Goal: Book appointment/travel/reservation

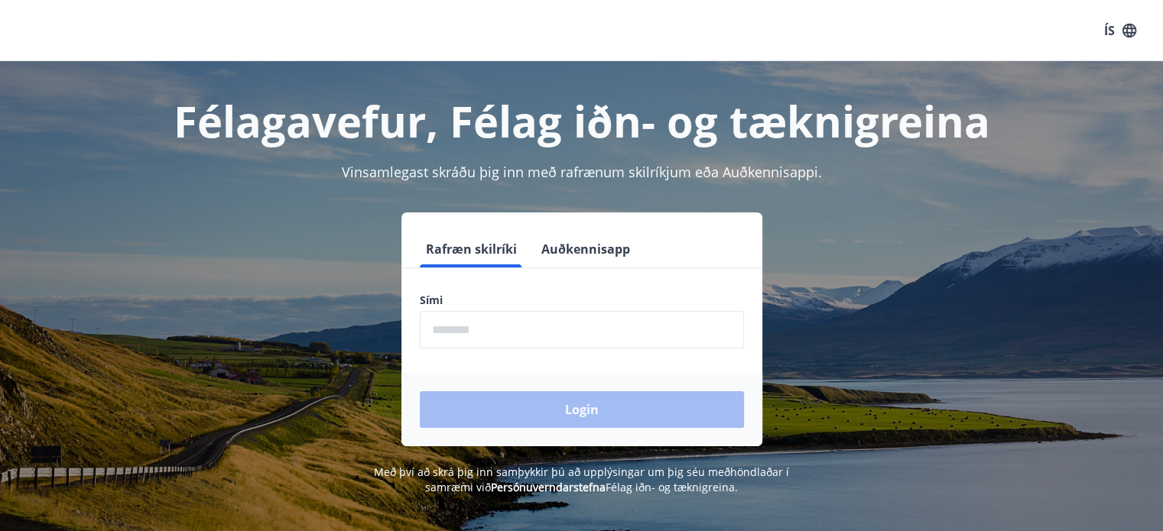
click at [511, 296] on label "Sími" at bounding box center [582, 300] width 324 height 15
click at [499, 337] on input "phone" at bounding box center [582, 329] width 324 height 37
type input "********"
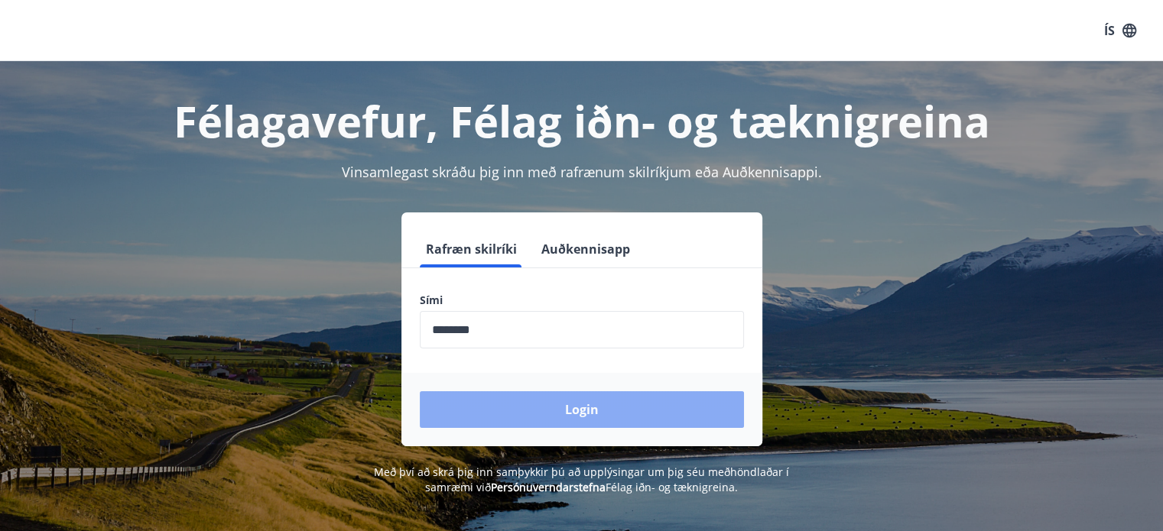
click at [527, 401] on button "Login" at bounding box center [582, 410] width 324 height 37
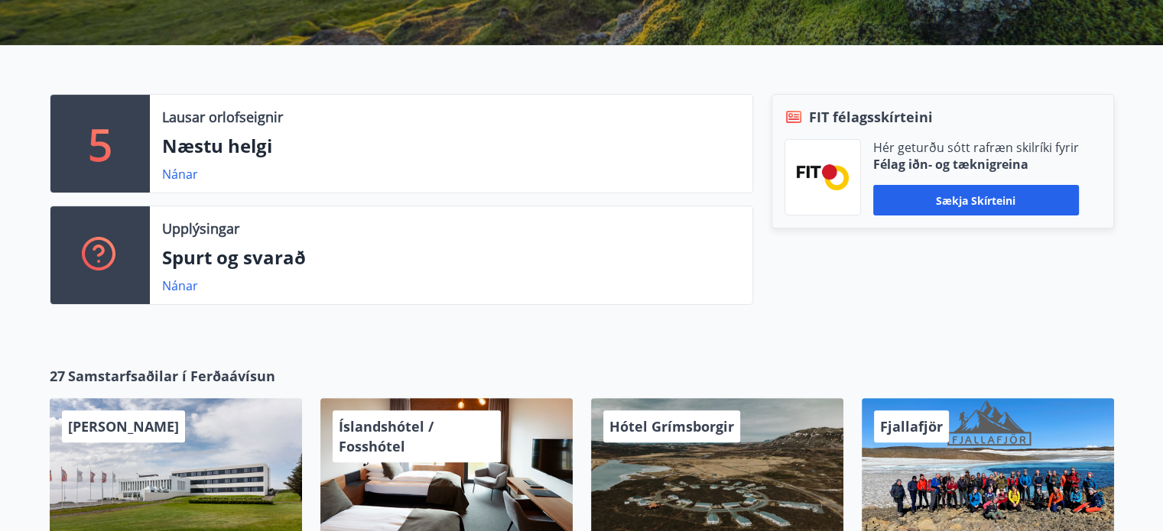
scroll to position [382, 0]
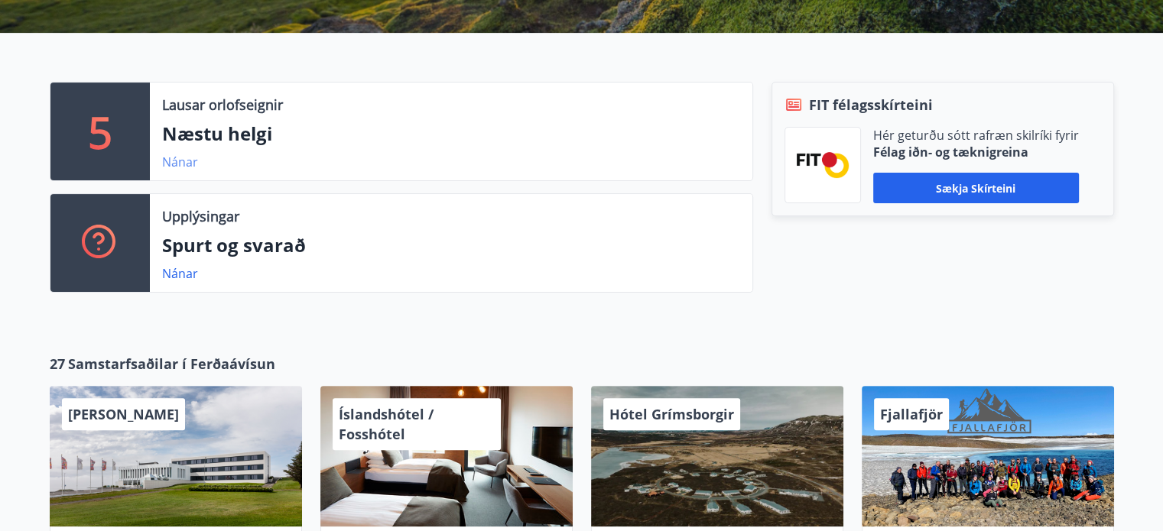
click at [180, 158] on link "Nánar" at bounding box center [180, 162] width 36 height 17
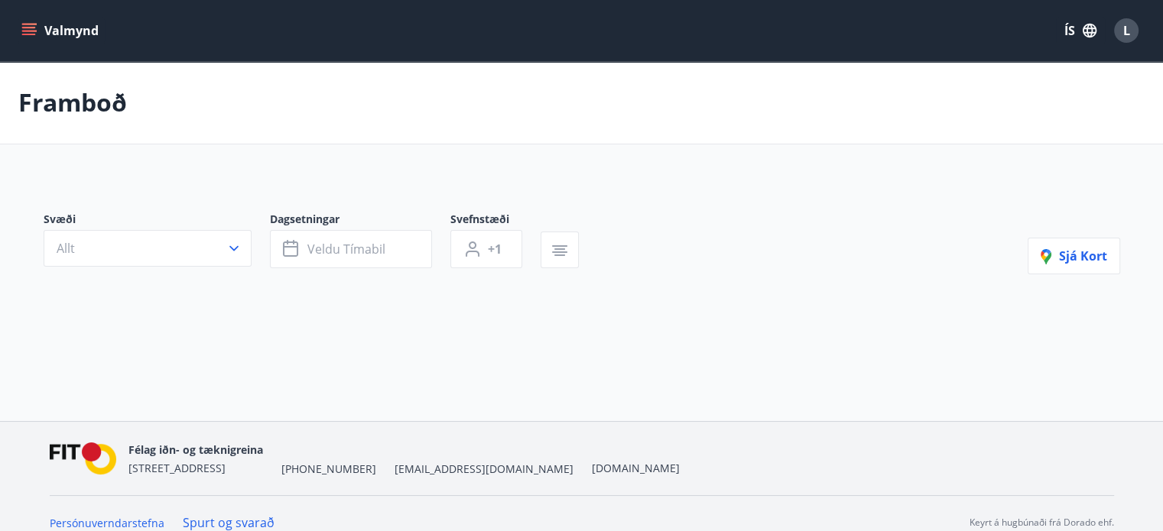
type input "*"
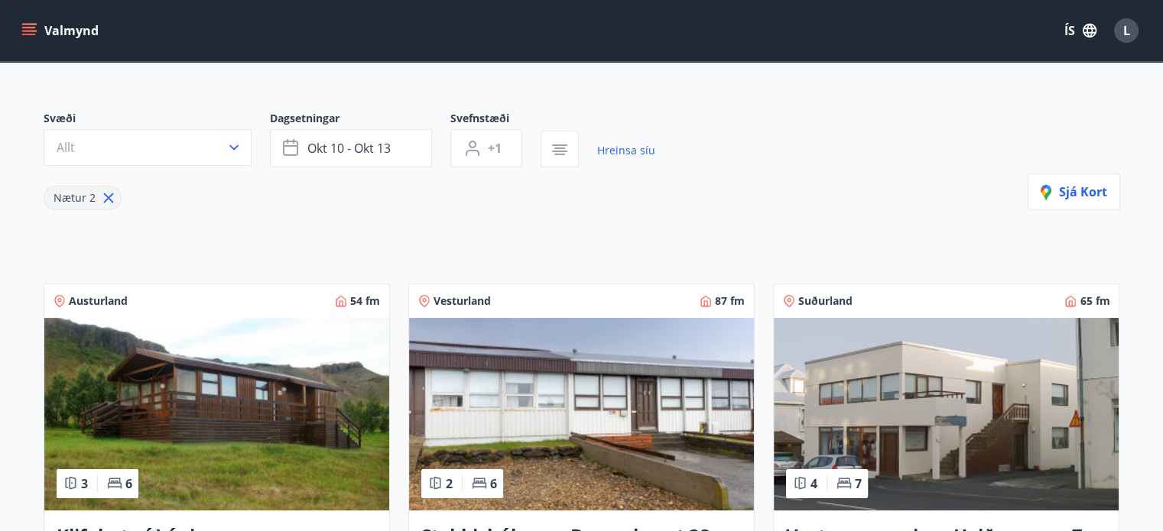
scroll to position [103, 0]
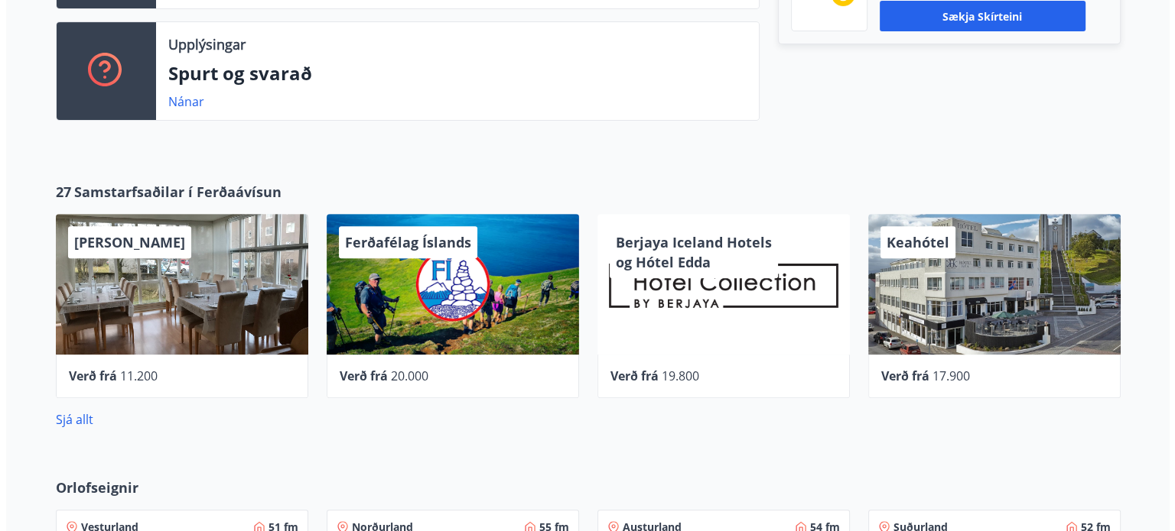
scroll to position [551, 0]
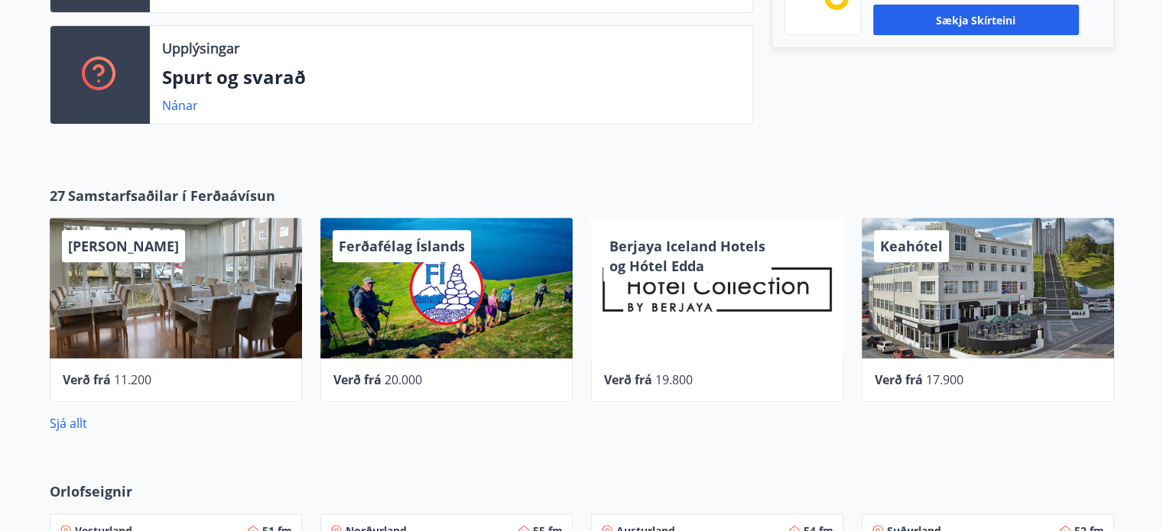
click at [125, 313] on div "Alba gistiheimili" at bounding box center [176, 288] width 252 height 141
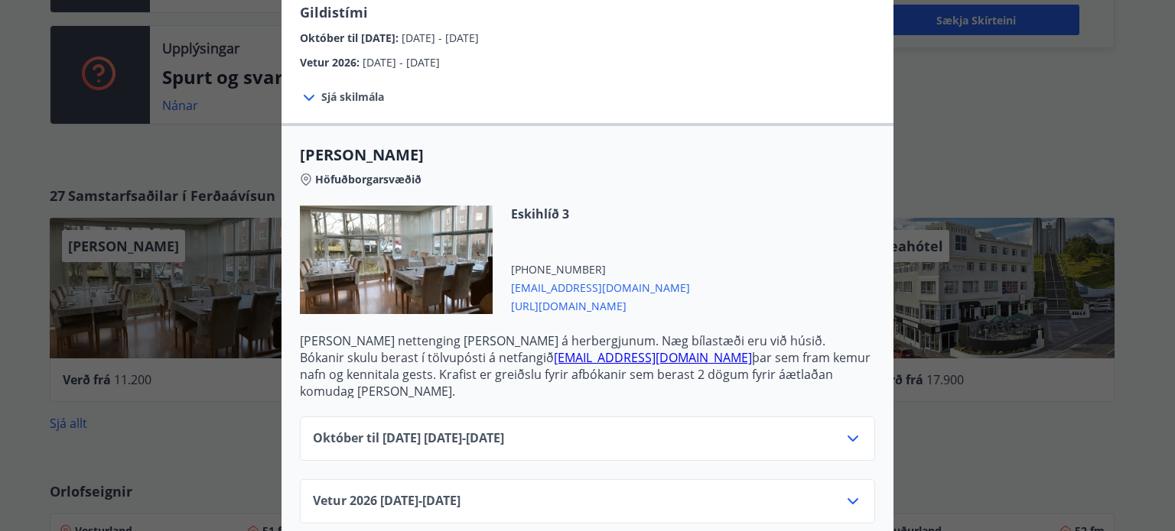
scroll to position [275, 0]
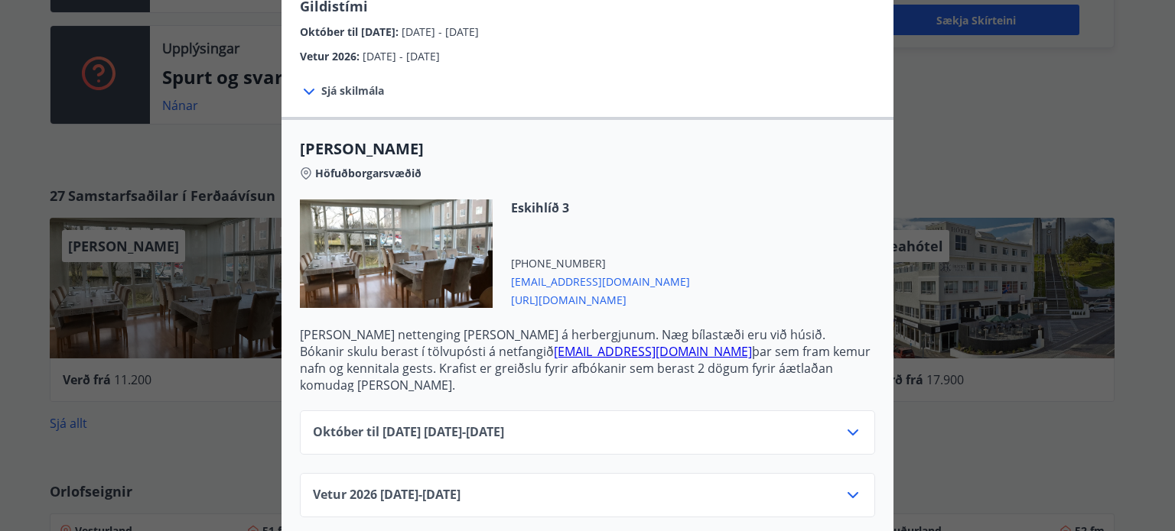
click at [848, 424] on icon at bounding box center [852, 433] width 18 height 18
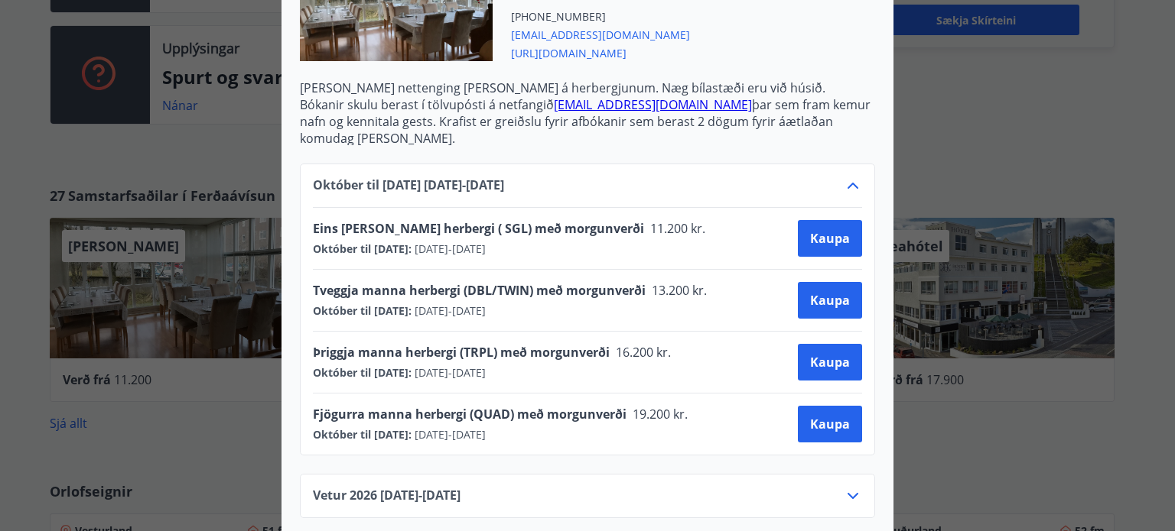
scroll to position [0, 0]
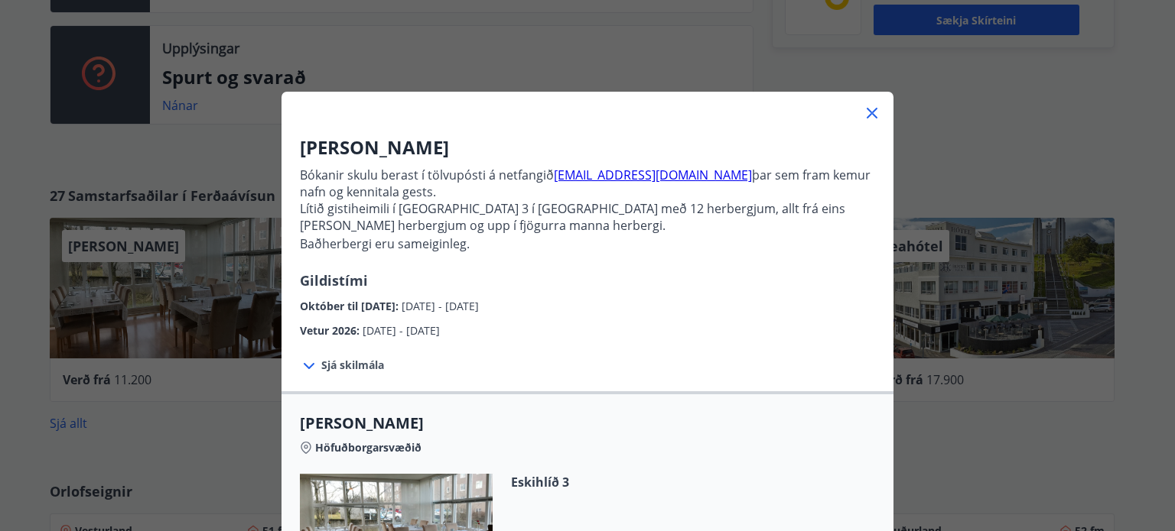
click at [939, 131] on div "Alba gistiheimili Bókanir skulu berast í tölvupósti á netfangið stay@alba.is þa…" at bounding box center [587, 265] width 1175 height 531
